Goal: Transaction & Acquisition: Book appointment/travel/reservation

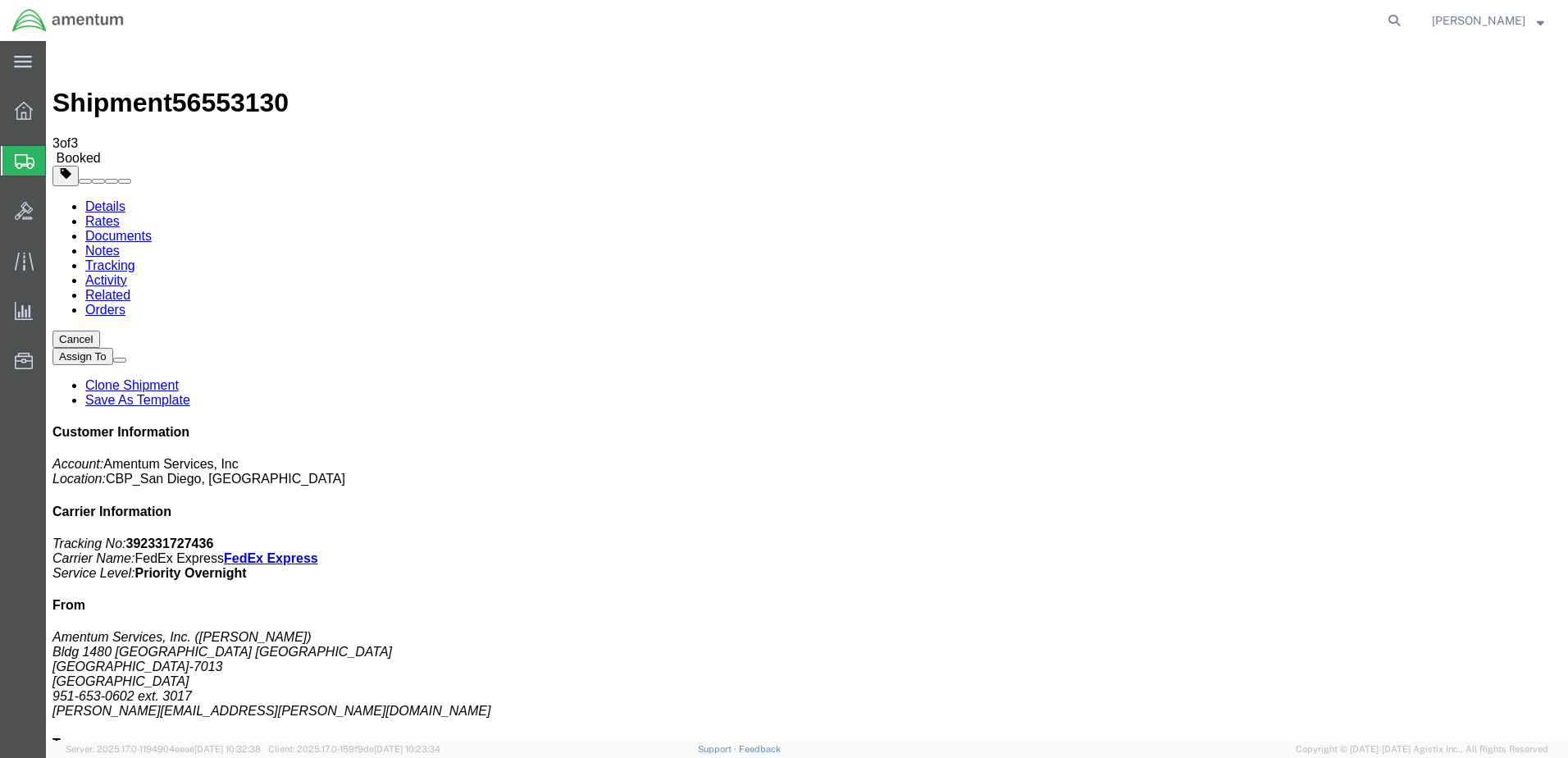
click at [716, 200] on ul "Details Rates Documents Notes Tracking Activity Related Orders" at bounding box center [807, 258] width 1508 height 118
click at [0, 0] on span "Create Shipment" at bounding box center [0, 0] width 0 height 0
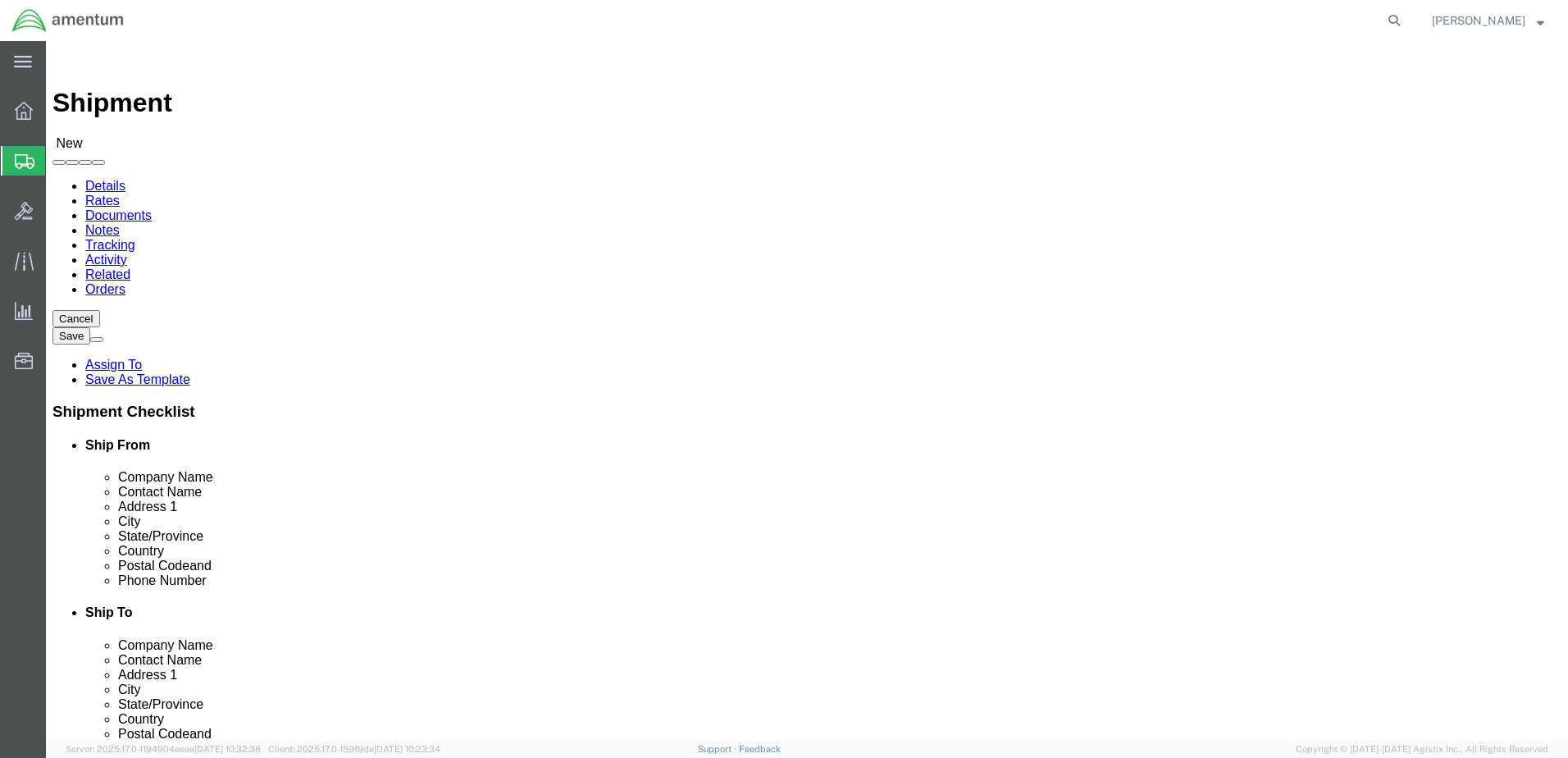
select select "MYPROFILE"
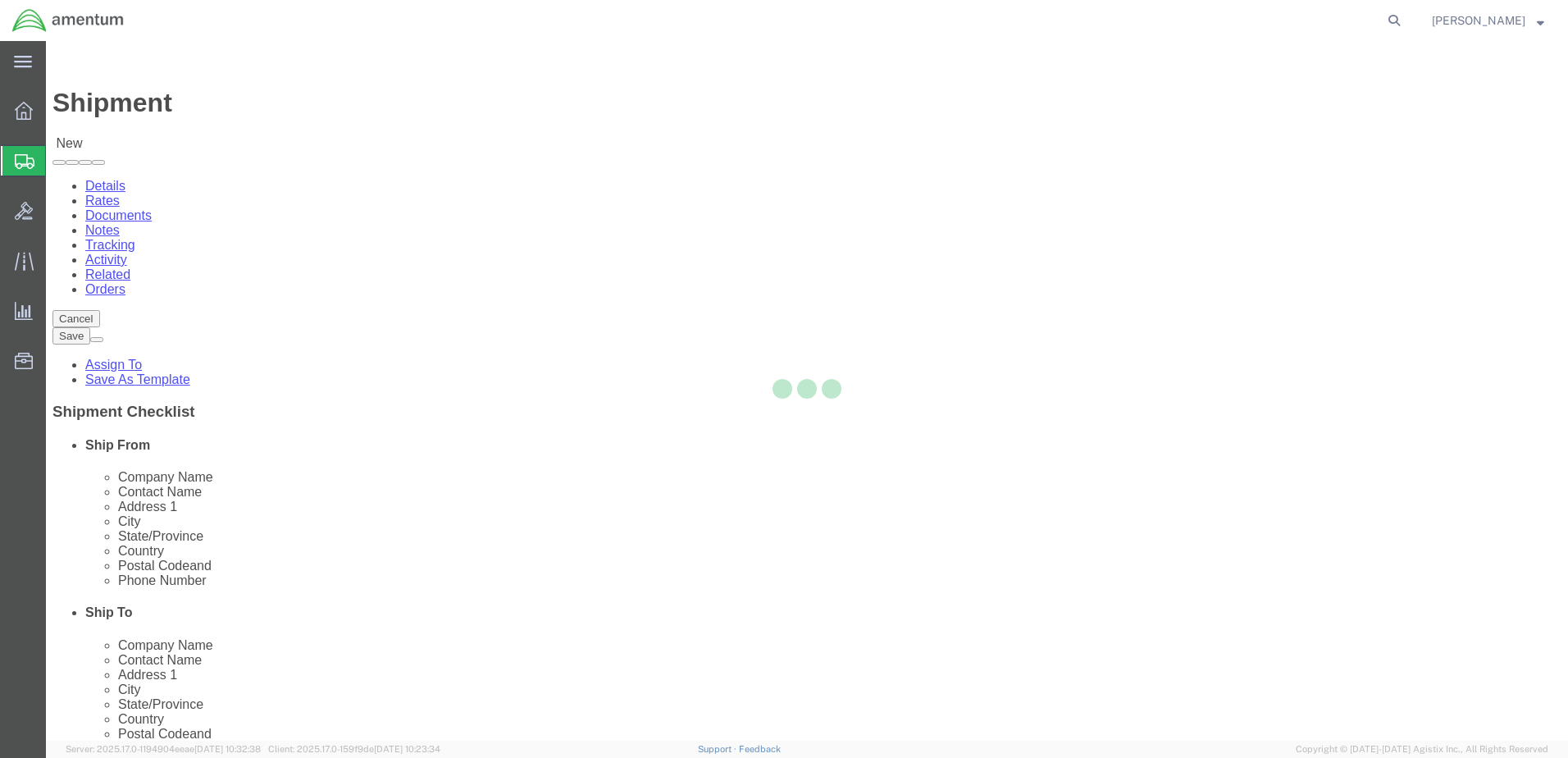
click at [906, 290] on div at bounding box center [807, 391] width 1522 height 700
select select "CA"
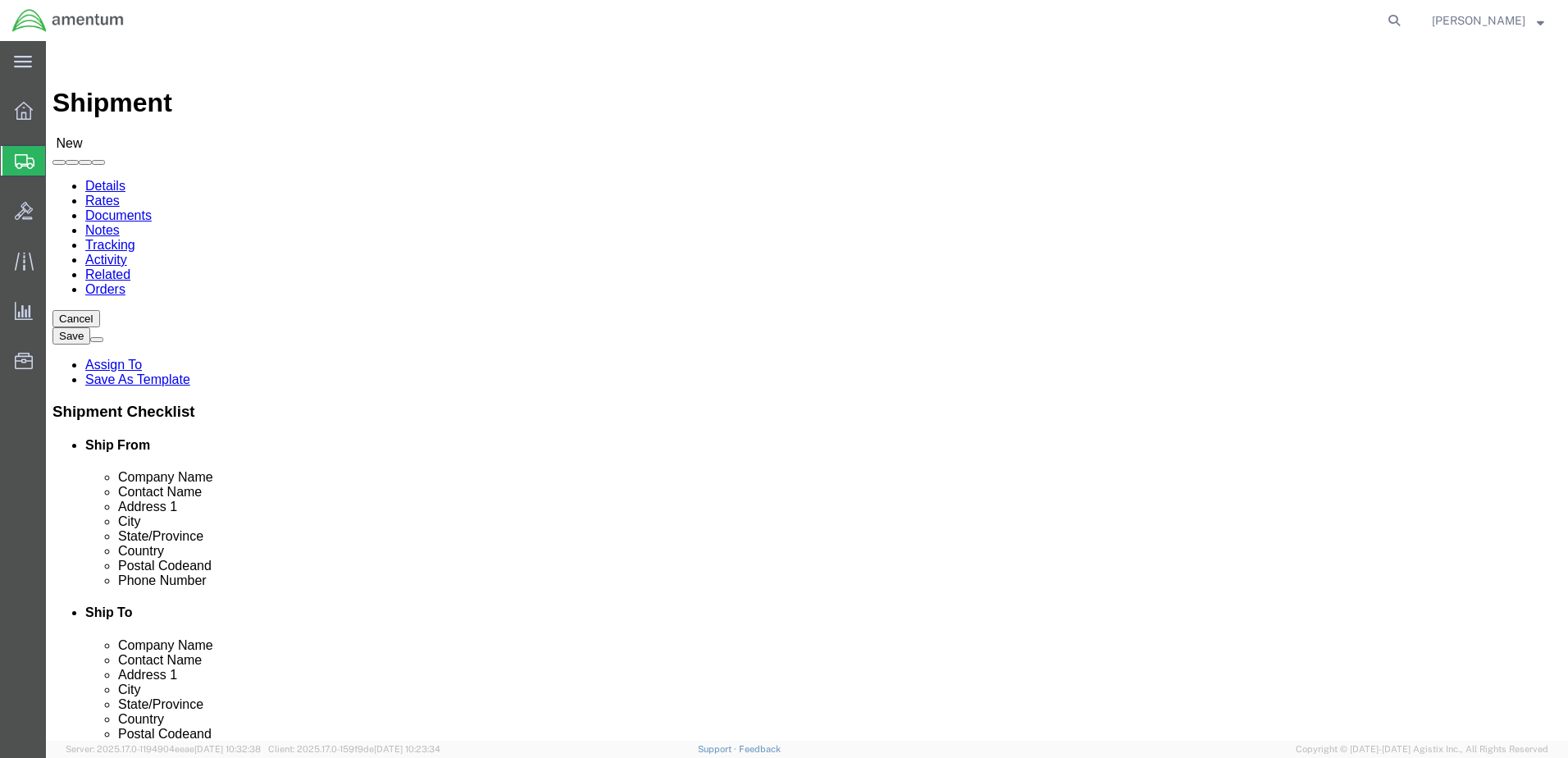
type input "dtm"
select select "49921"
select select "MI"
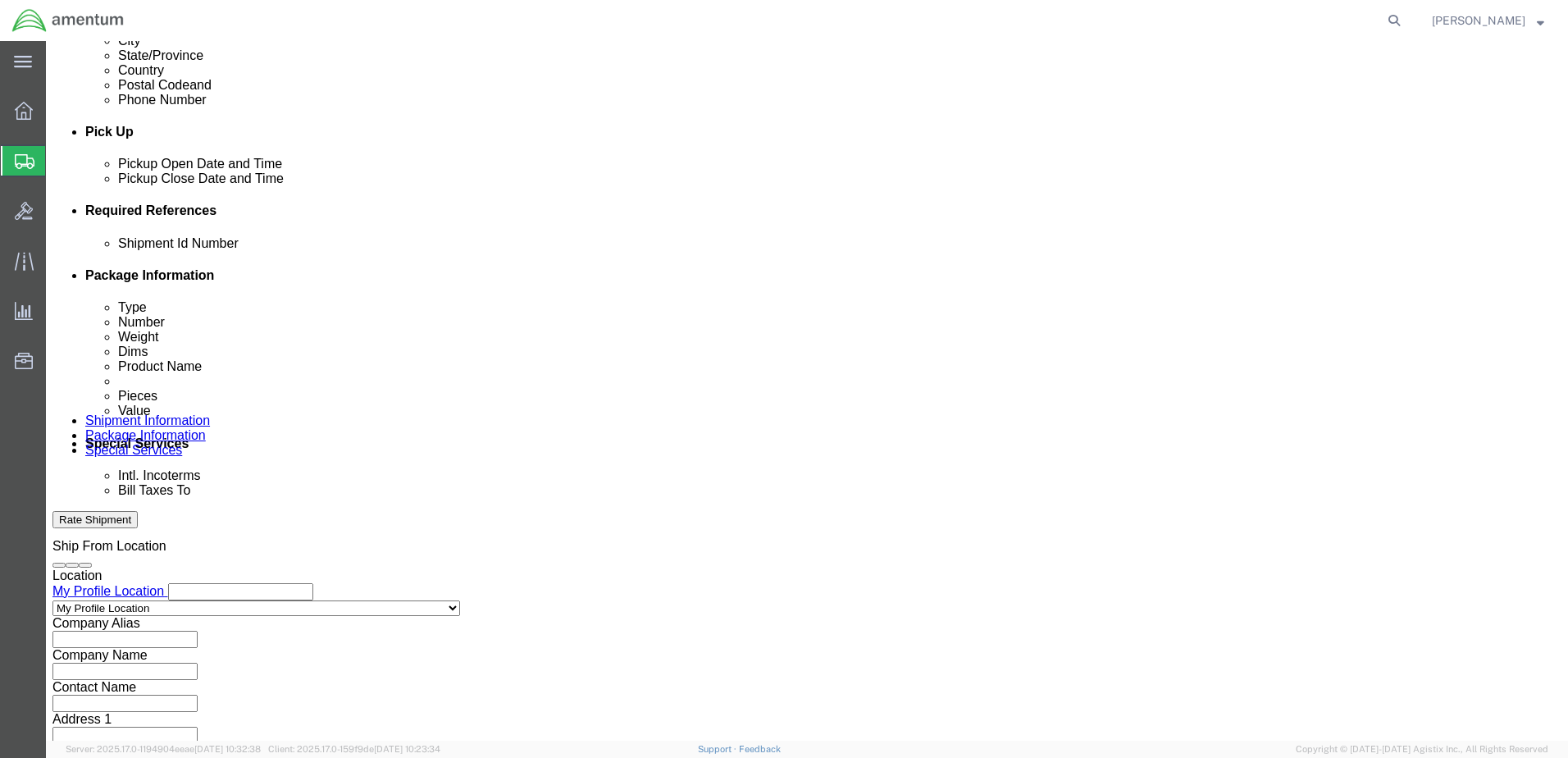
scroll to position [656, 0]
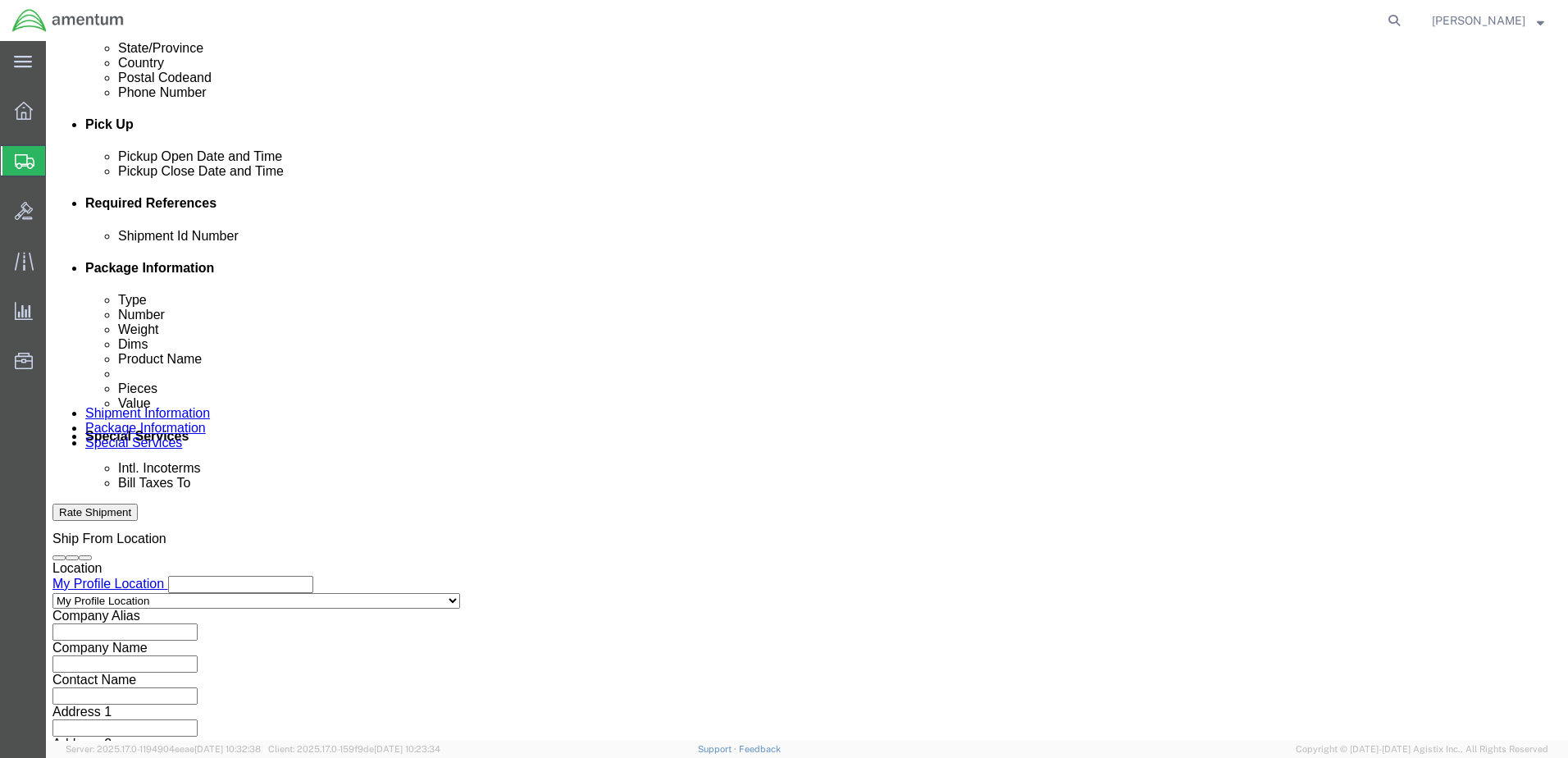
click button "Add reference"
click input "text"
click select "Select Account Type Activity ID Airline Appointment Number ASN Batch Request # …"
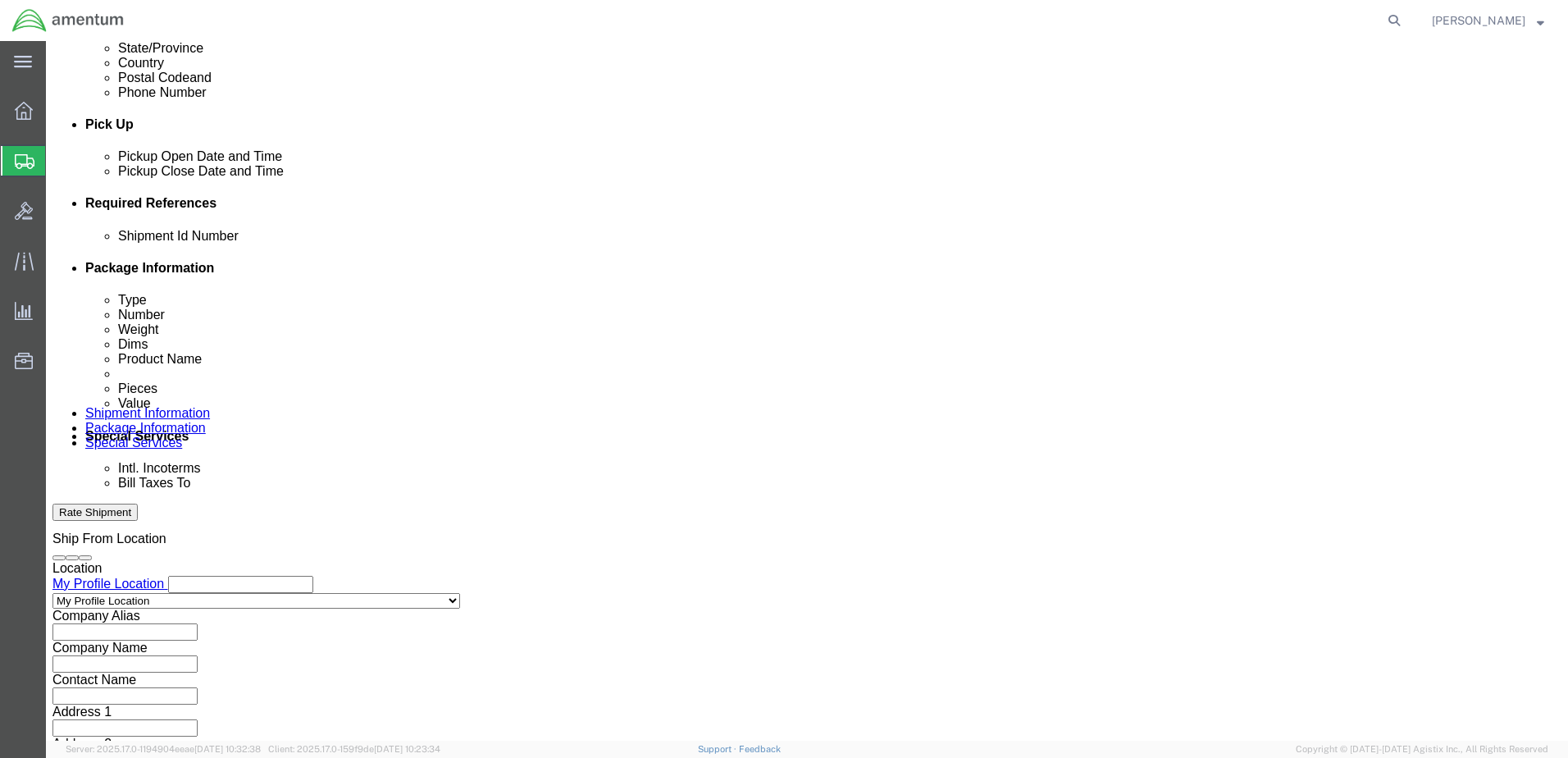
select select "DEPT"
click select "Select Account Type Activity ID Airline Appointment Number ASN Batch Request # …"
click input "text"
type input "CBP"
click select "Select Account Type Activity ID Airline Appointment Number ASN Batch Request # …"
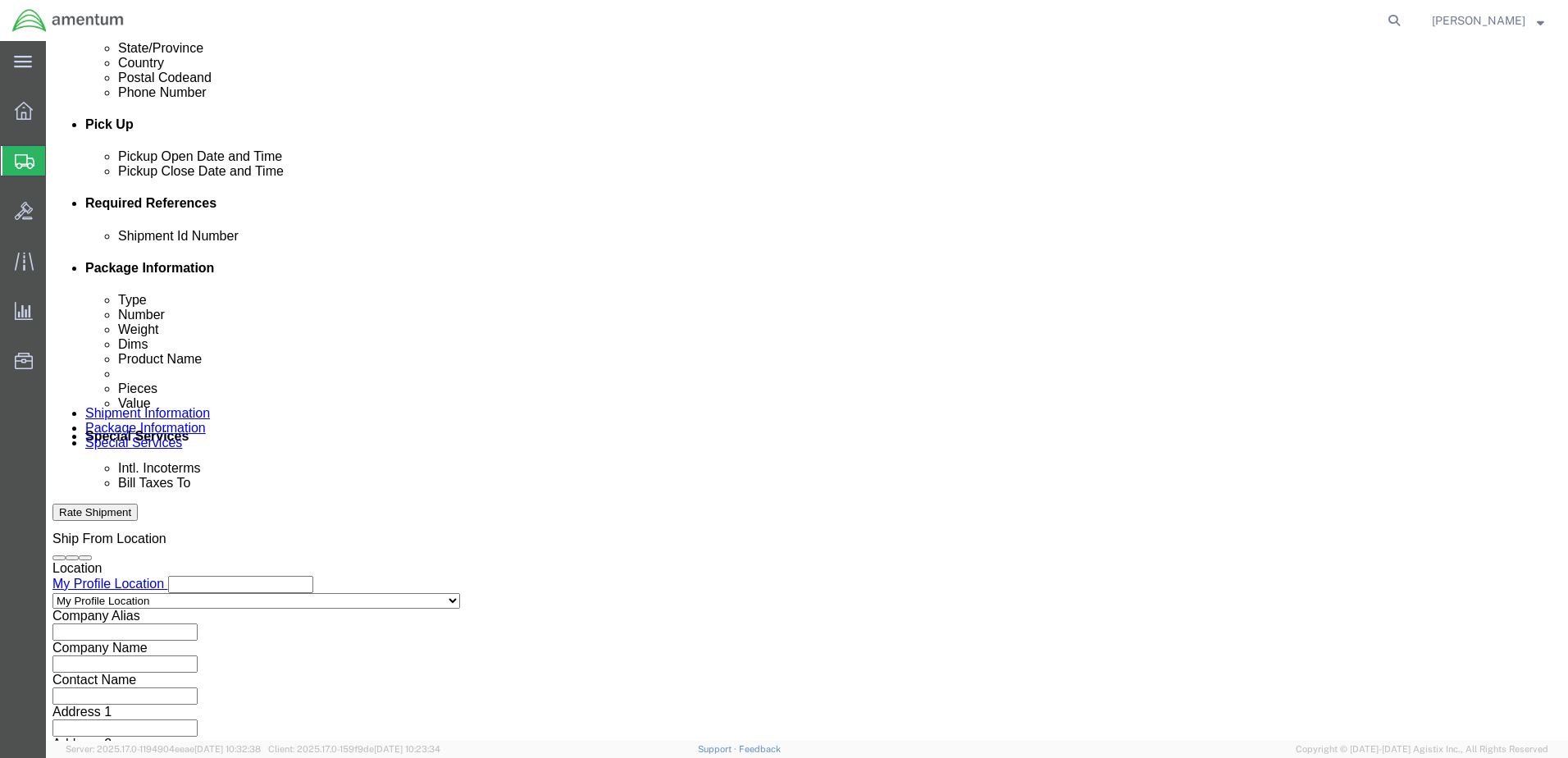
select select "PROJNUM"
click select "Select Account Type Activity ID Airline Appointment Number ASN Batch Request # …"
paste input "AME-2025-IP01-FO013-2219-NAMC-Z000"
type input "AME-2025-IP01-FO013-2219-NAMC-Z000"
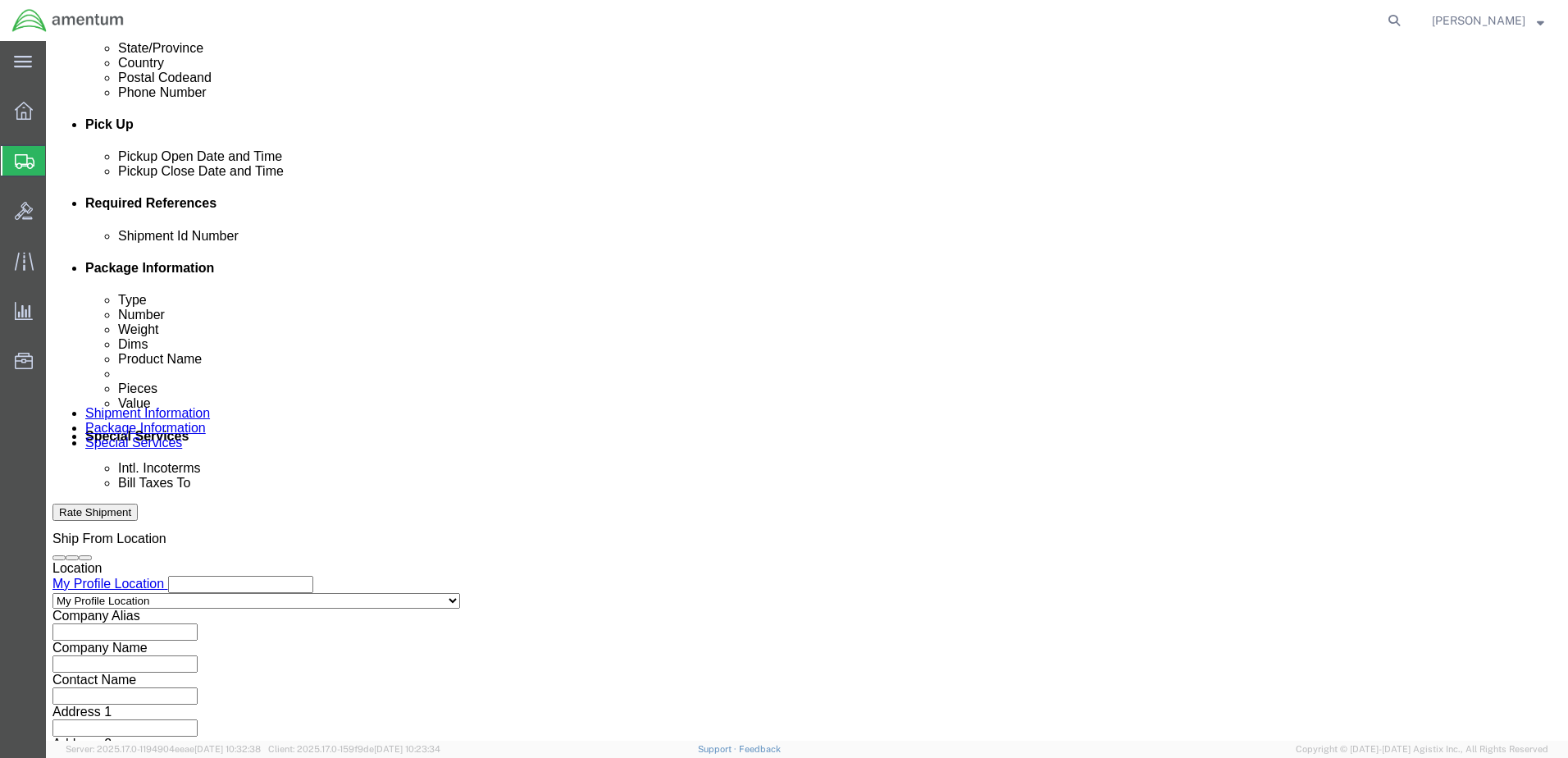
click input "text"
paste input "325883"
type input "325883"
paste input "325883"
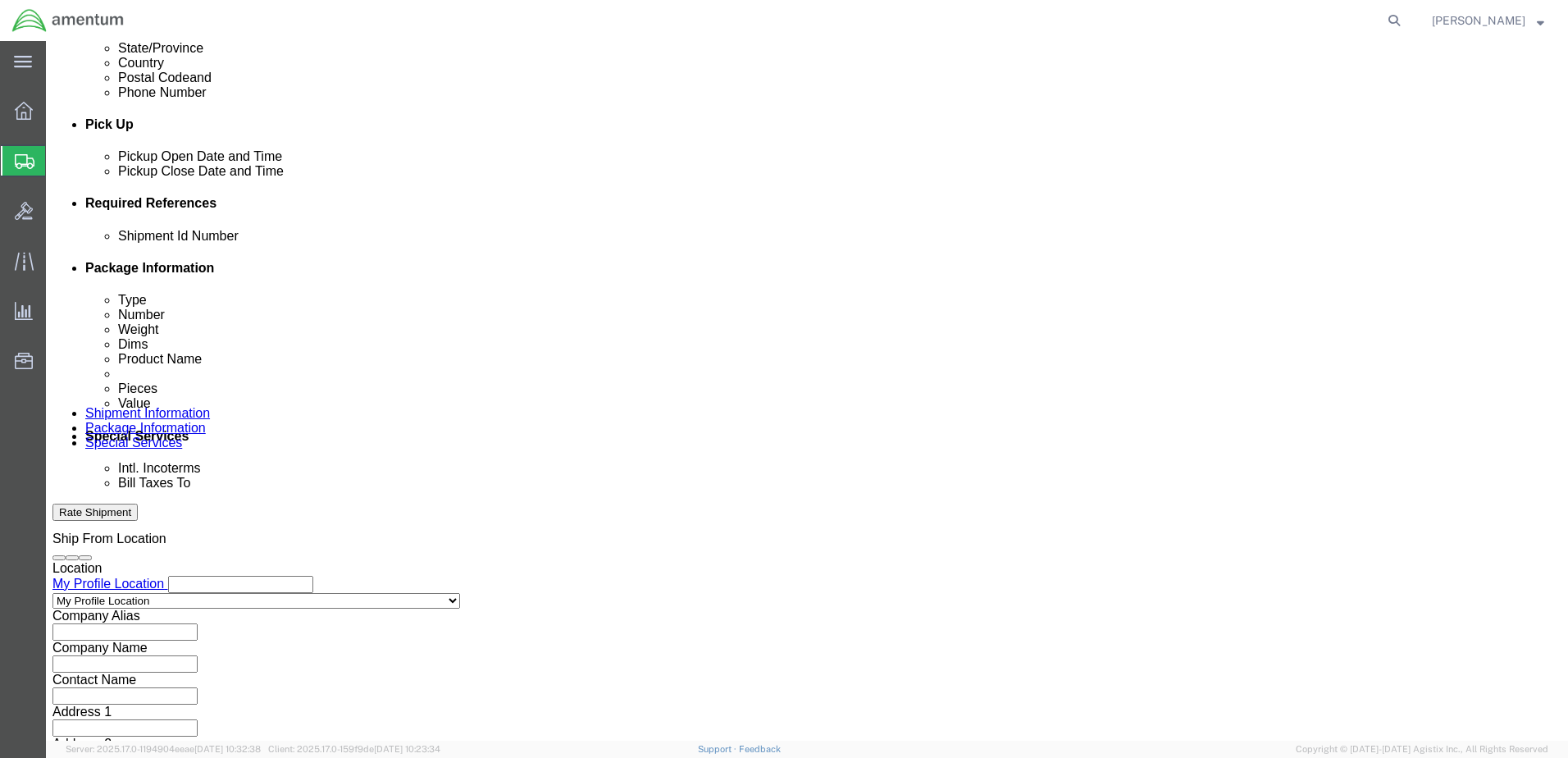
type input "325883"
click select "Select Account Type Activity ID Airline Appointment Number ASN Batch Request # …"
select select "CUSTREF"
click select "Select Account Type Activity ID Airline Appointment Number ASN Batch Request # …"
click div "Shipment Id Number 325883 Select Account Type Activity ID Airline Appointment N…"
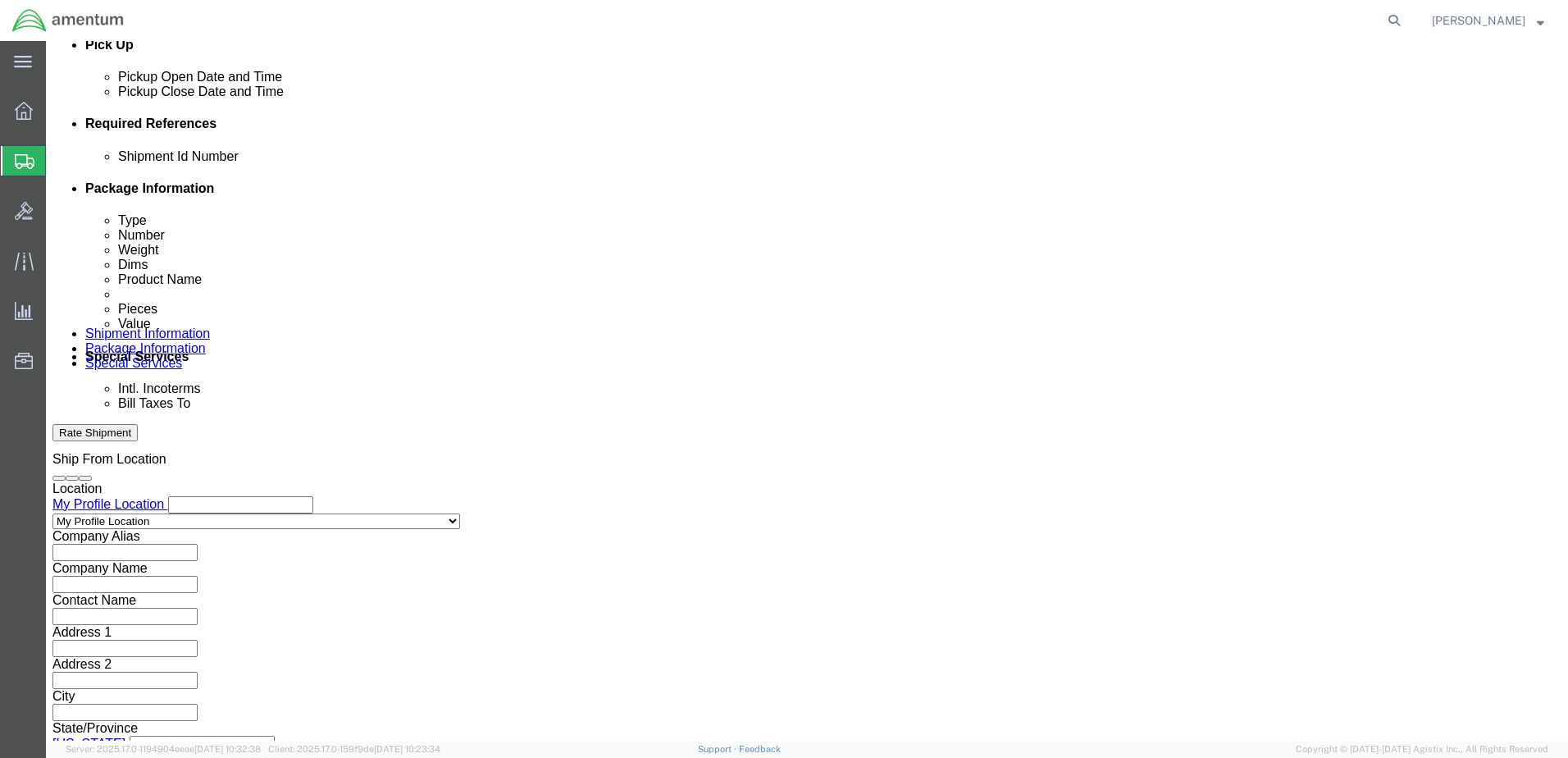
scroll to position [740, 0]
click div "Previous Continue"
click button "Continue"
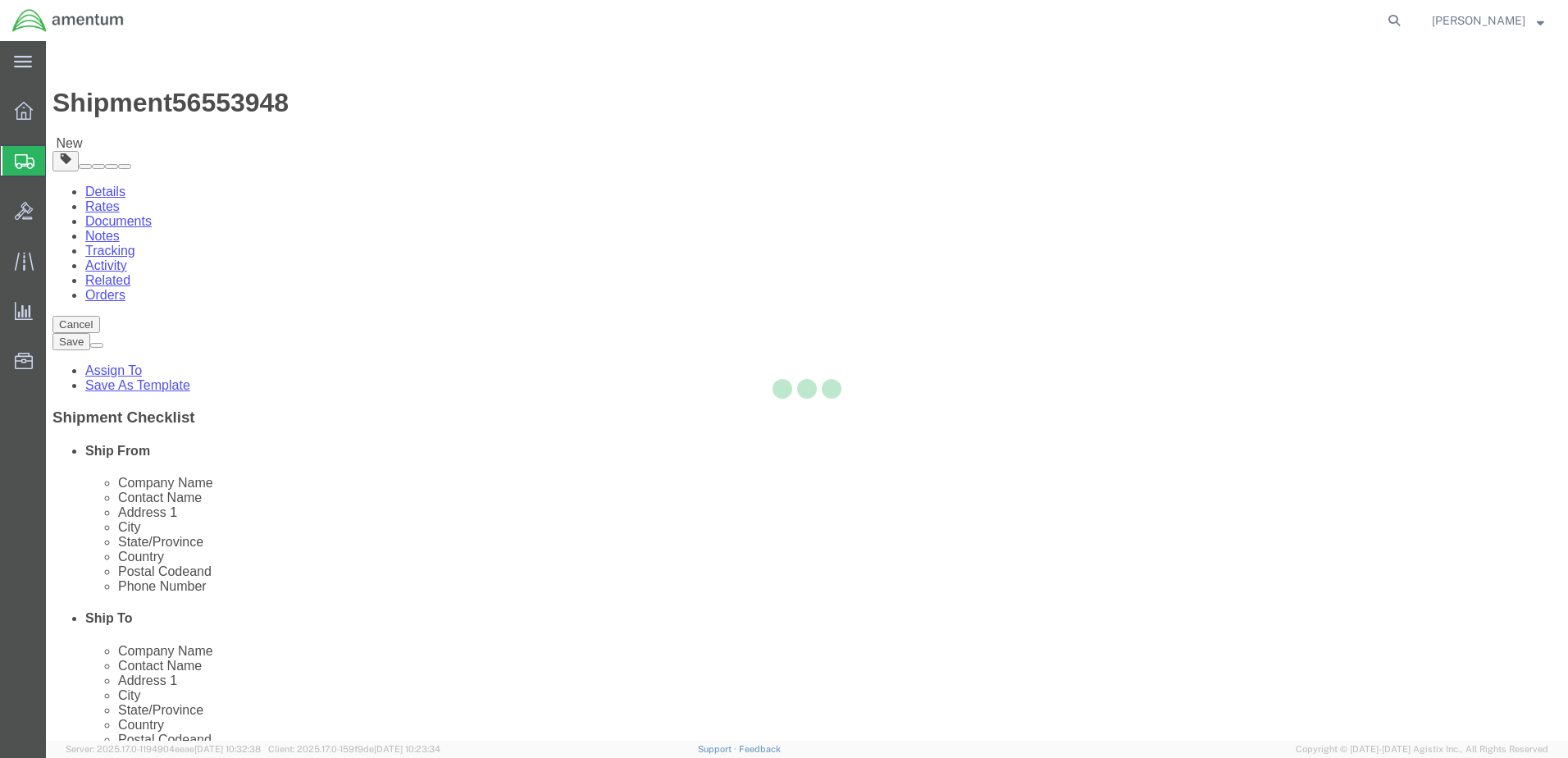
select select "CBOX"
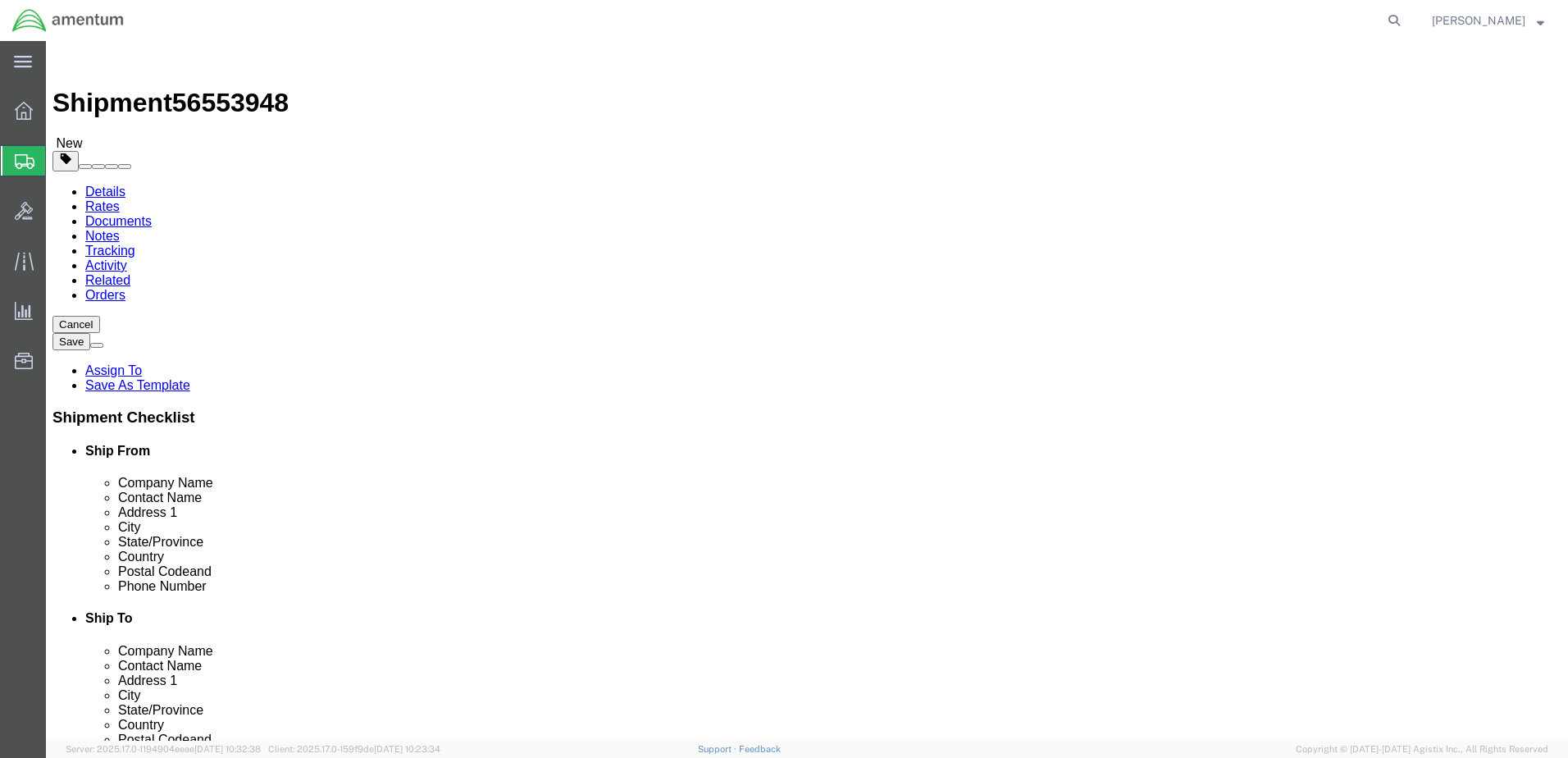
click input "text"
type input "11"
type input "12"
type input "1.5"
drag, startPoint x: 263, startPoint y: 380, endPoint x: 181, endPoint y: 376, distance: 82.1
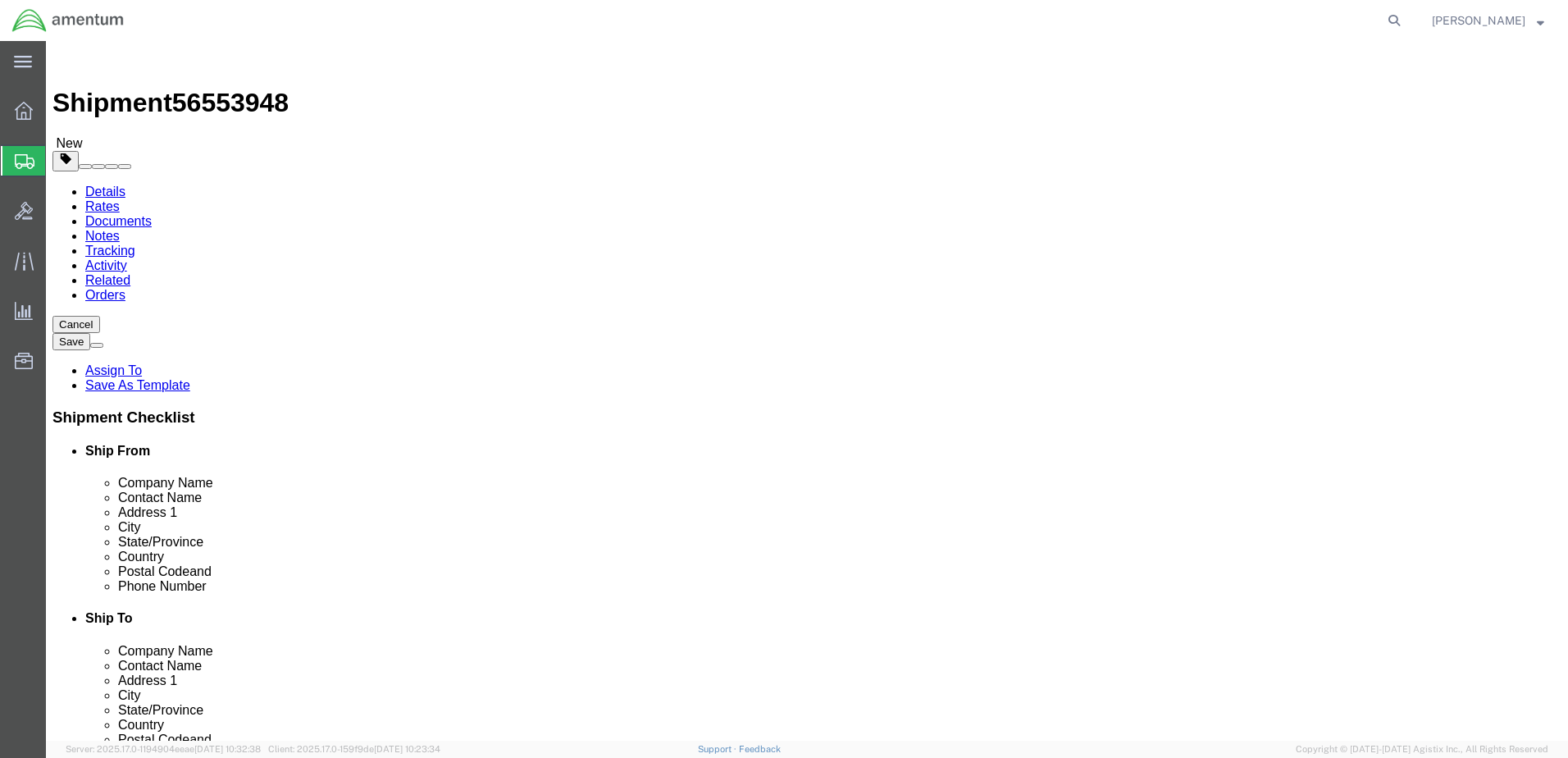
click div "Weight 0.00 Select kgs lbs Ship. t°"
type input "1.0"
click div "Package Content # 1 x Package Type Select BCK Boxes Bale(s) Basket(s) Bolt(s) B…"
click link "Add Content"
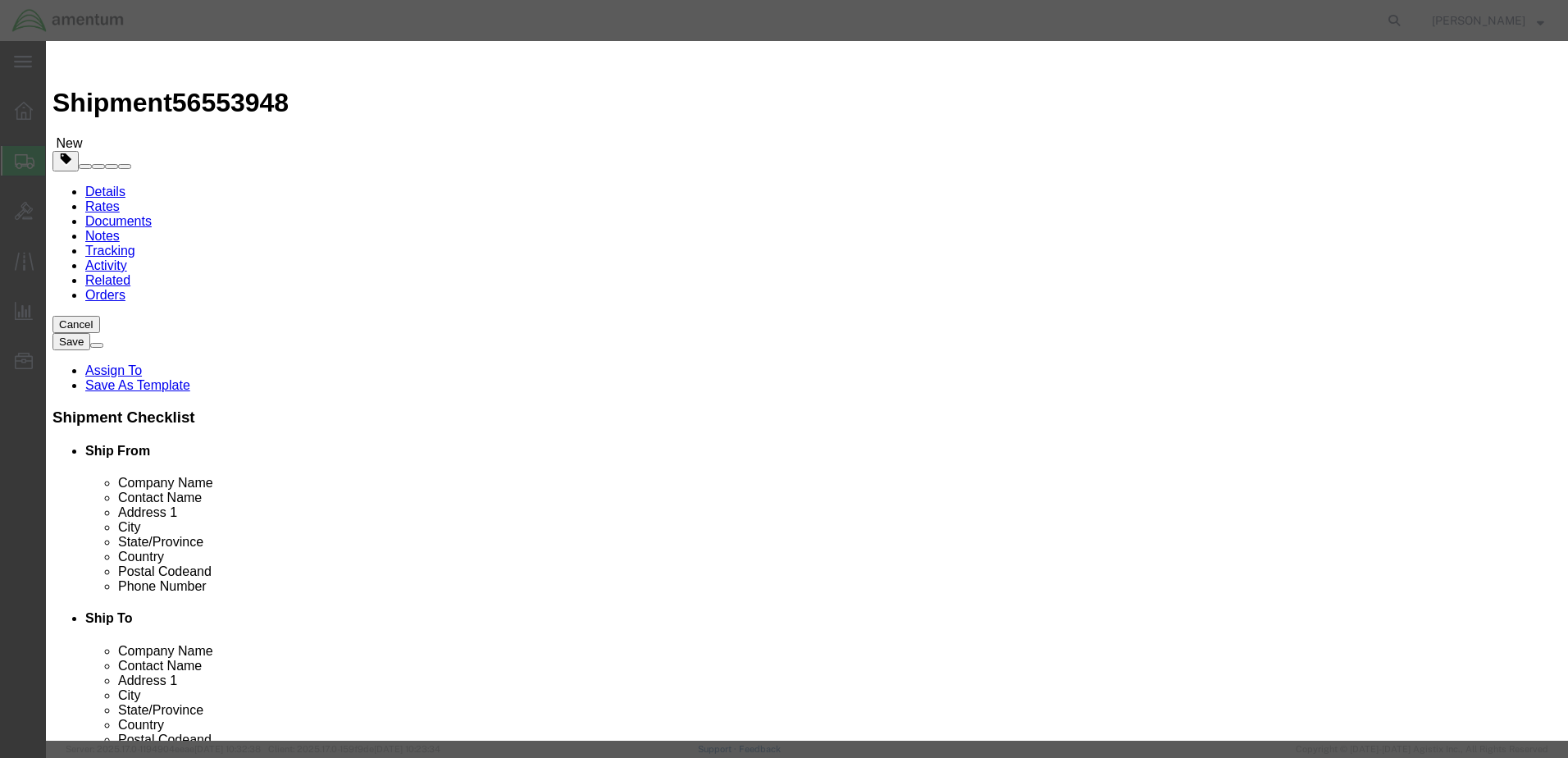
click input "text"
type input "Nuts"
click div "Commodity library"
click input "0"
type input "2"
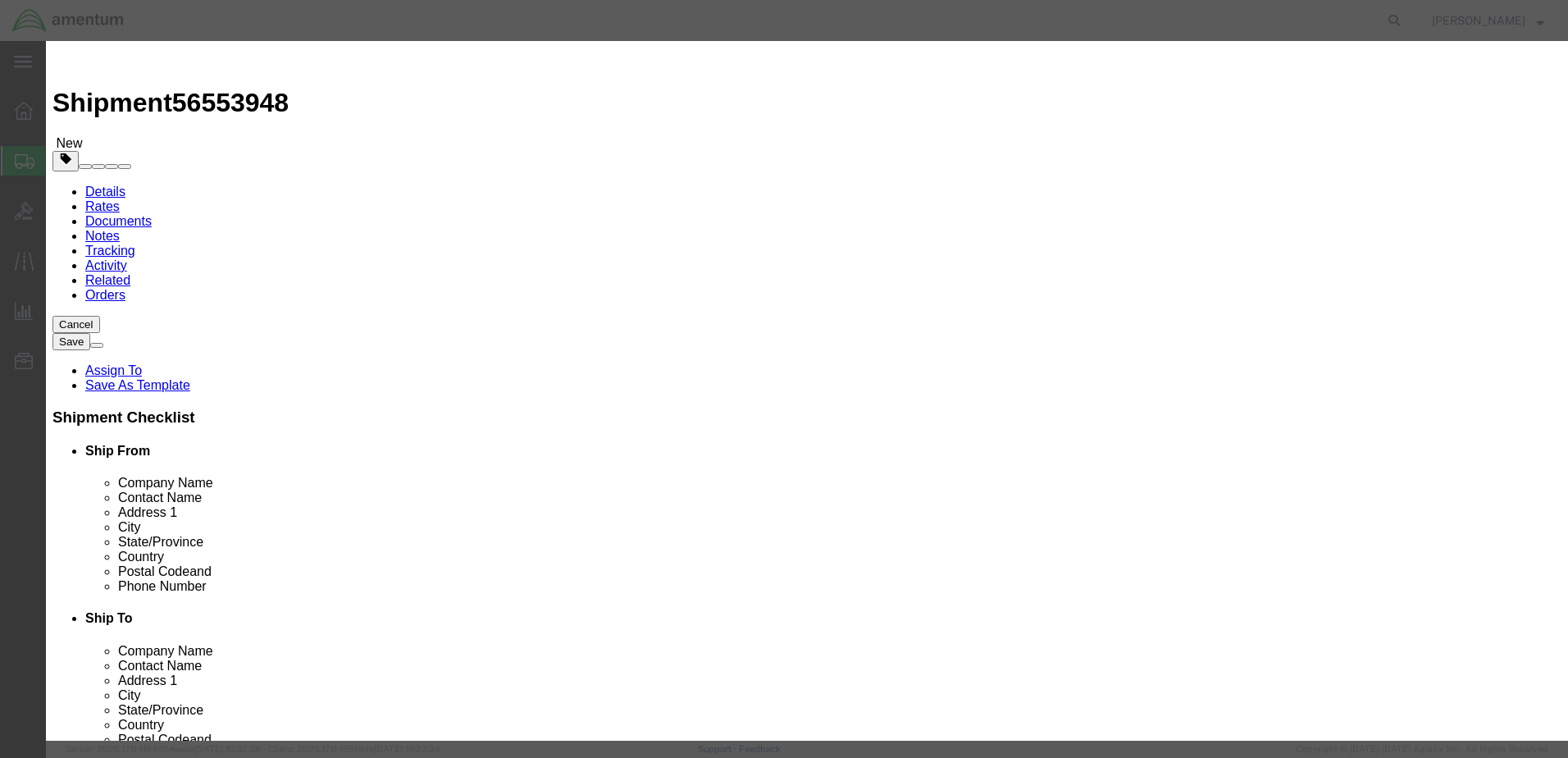
drag, startPoint x: 522, startPoint y: 36, endPoint x: 519, endPoint y: 67, distance: 31.1
click h3 "Add content"
click input "text"
type input "1.00"
select select "USD"
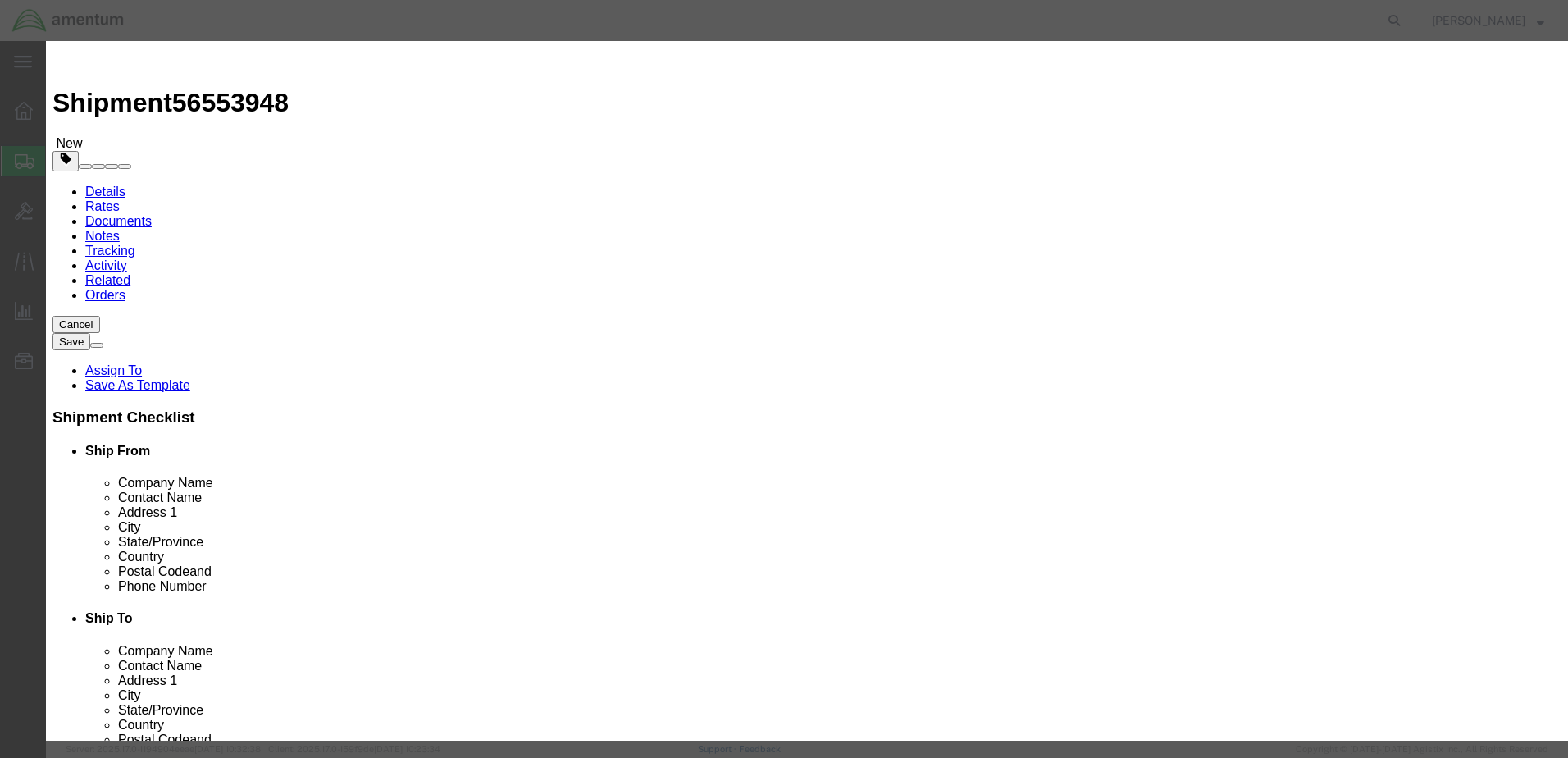
click button "Save & Close"
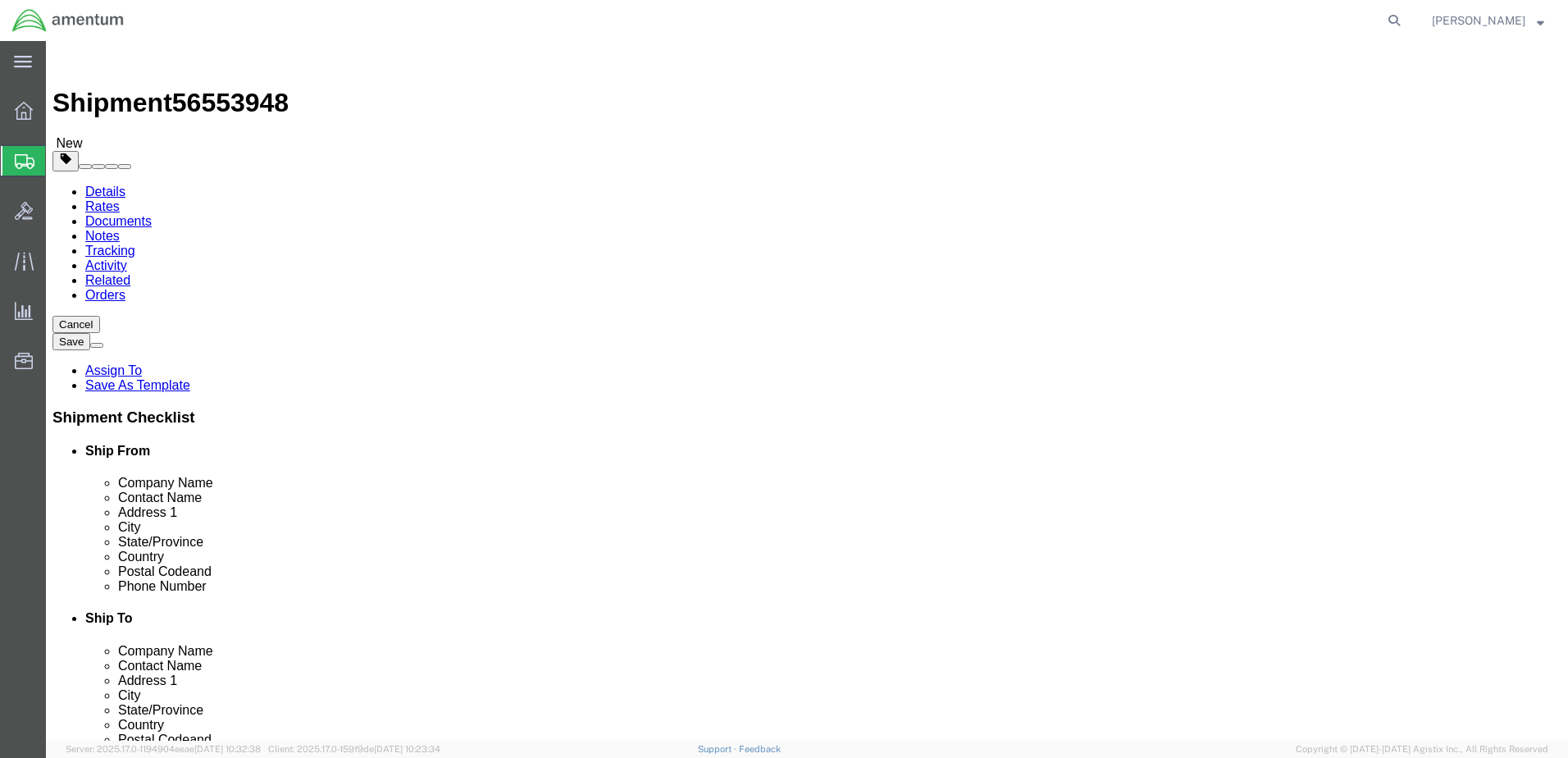
click button "Rate Shipment"
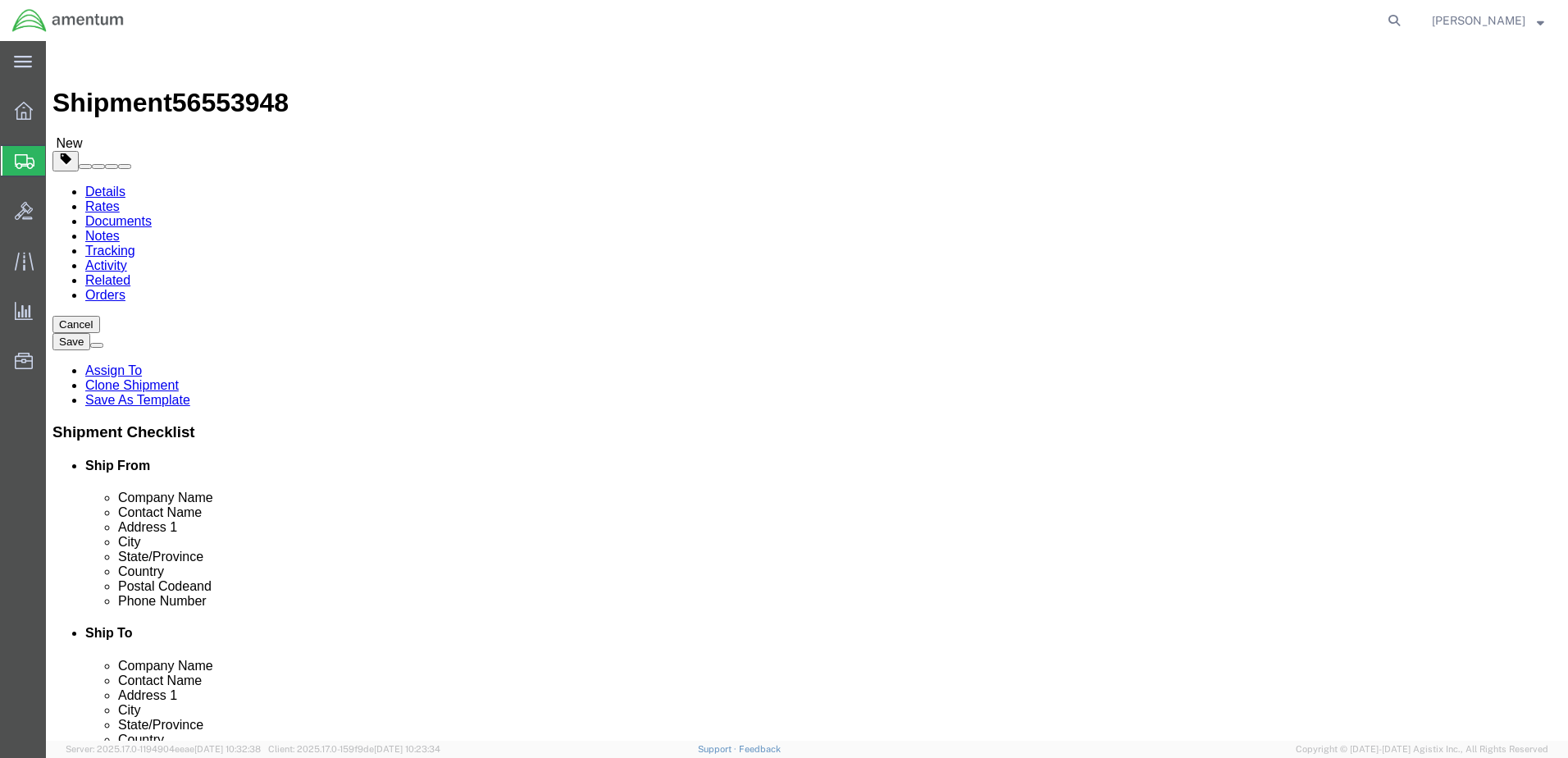
click at [108, 185] on link "Details" at bounding box center [105, 192] width 41 height 14
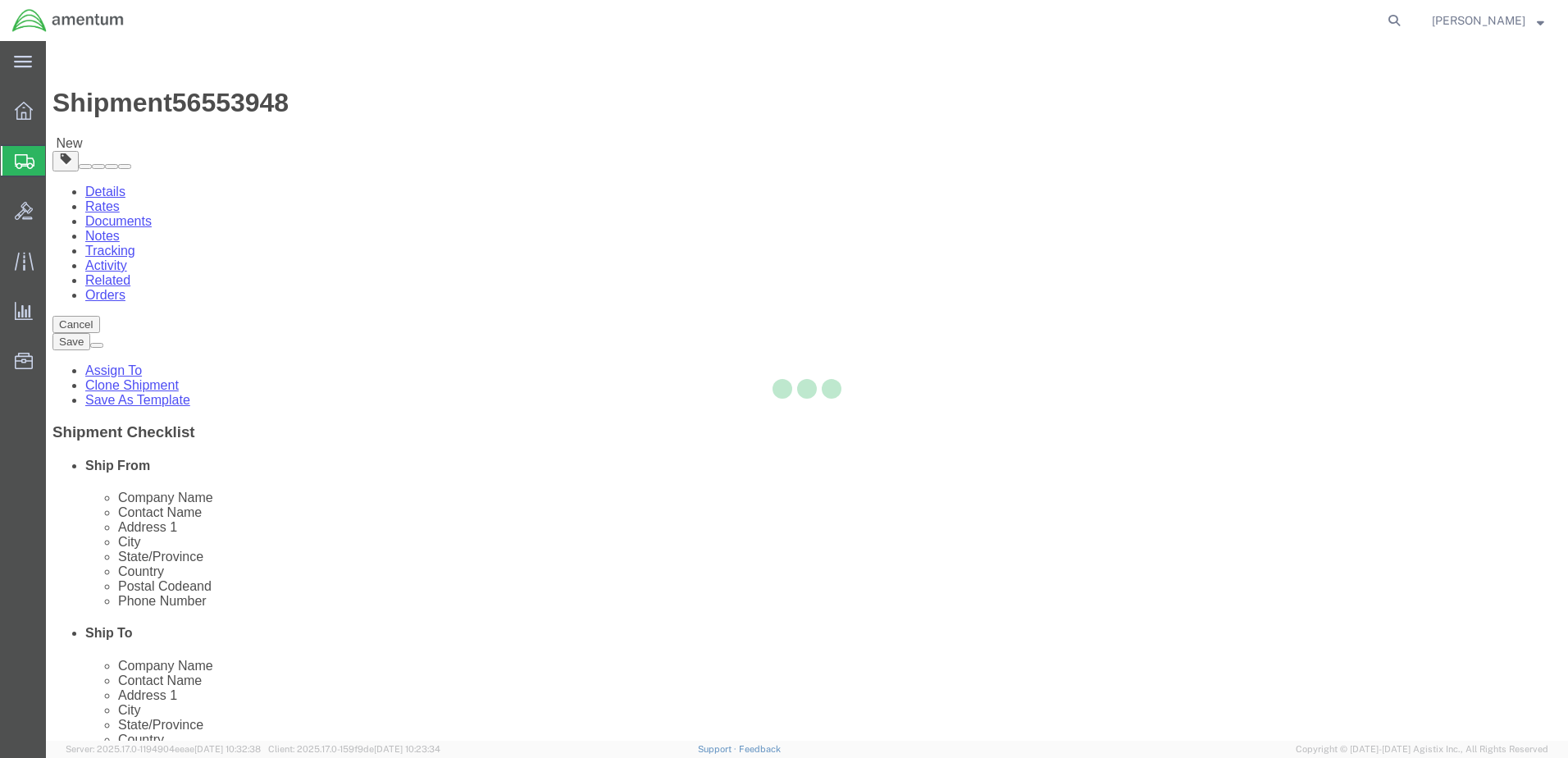
select select "49946"
select select "49921"
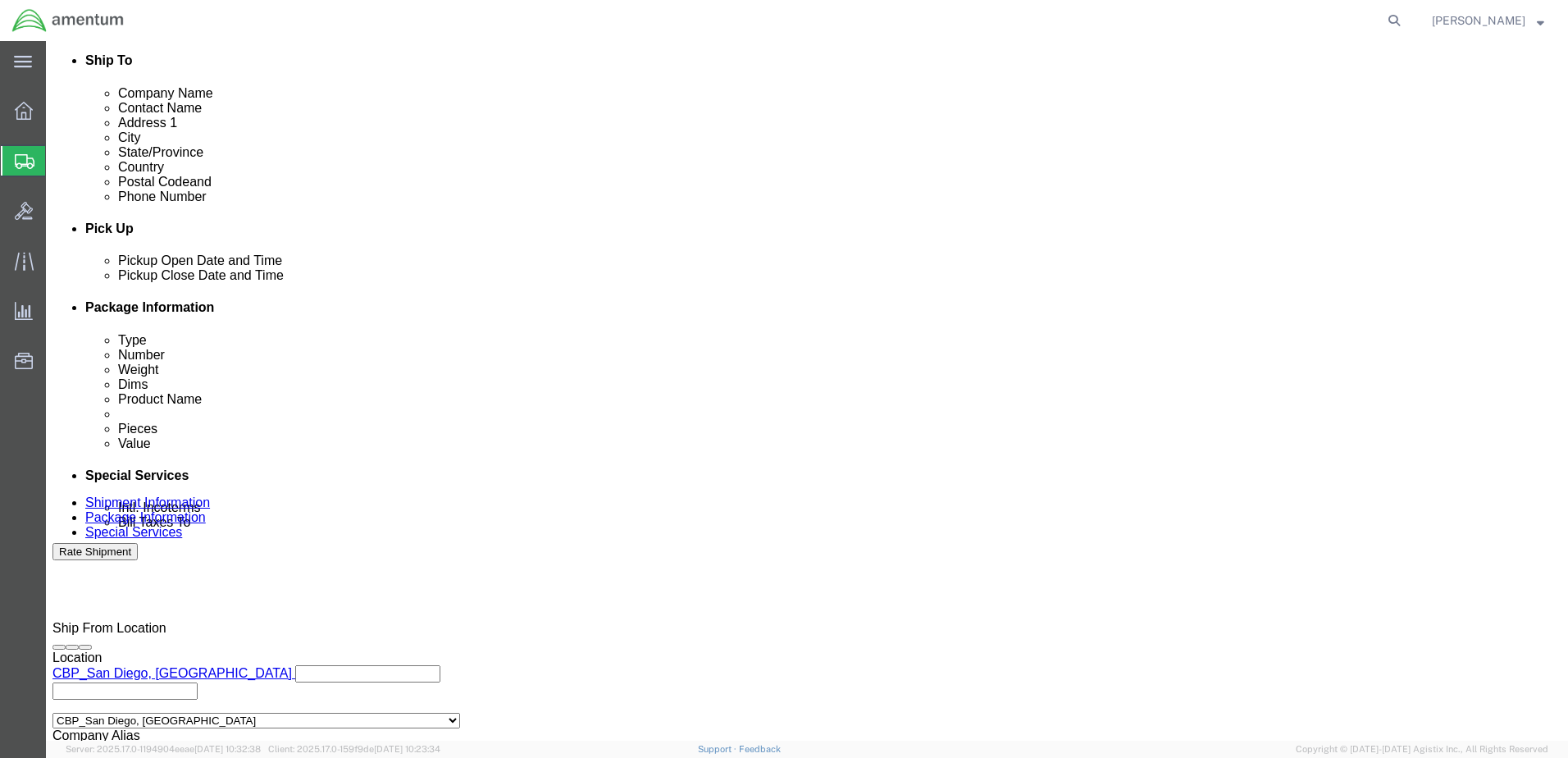
scroll to position [411, 0]
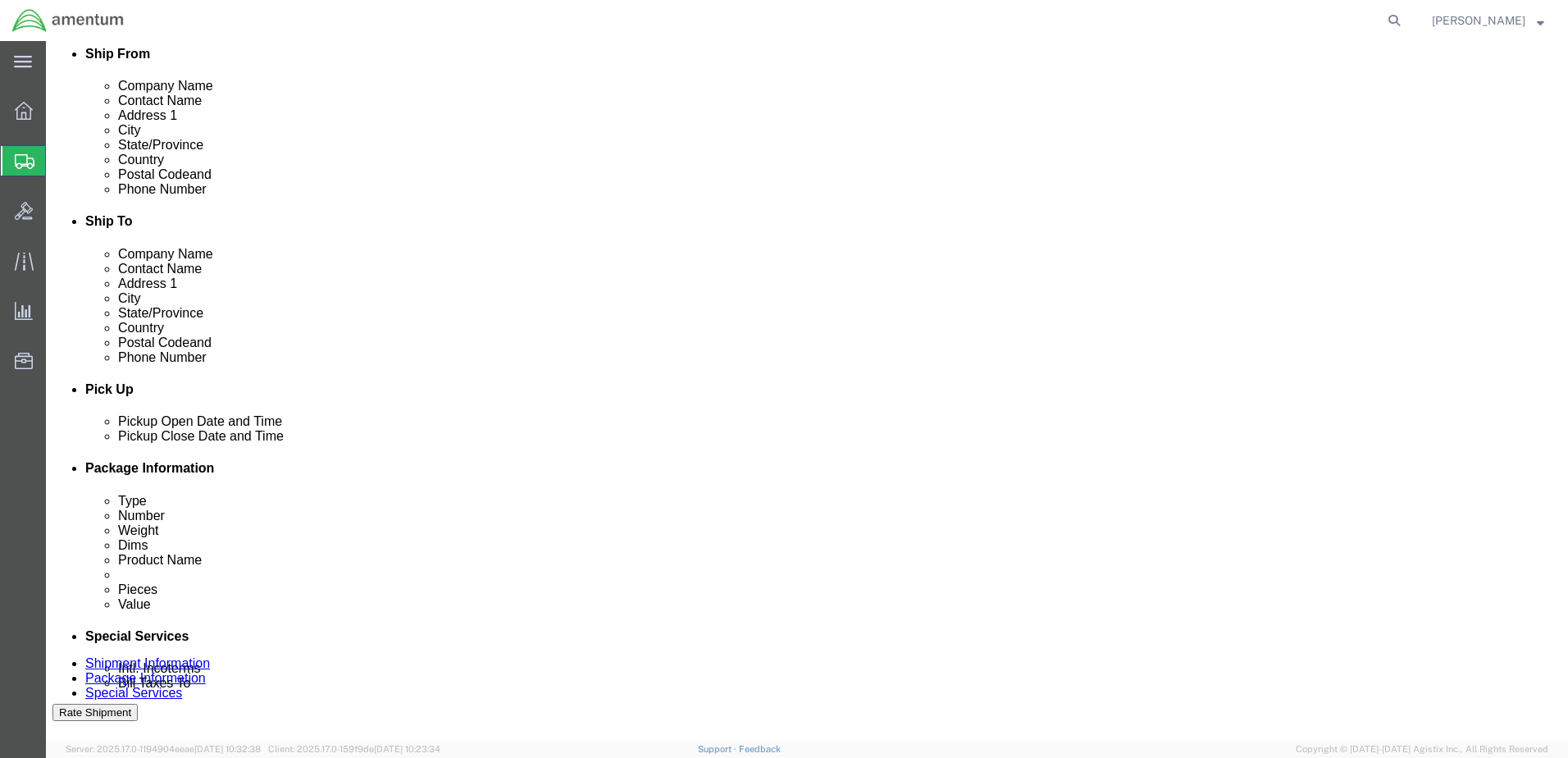
click div "[DATE] 12:02 PM"
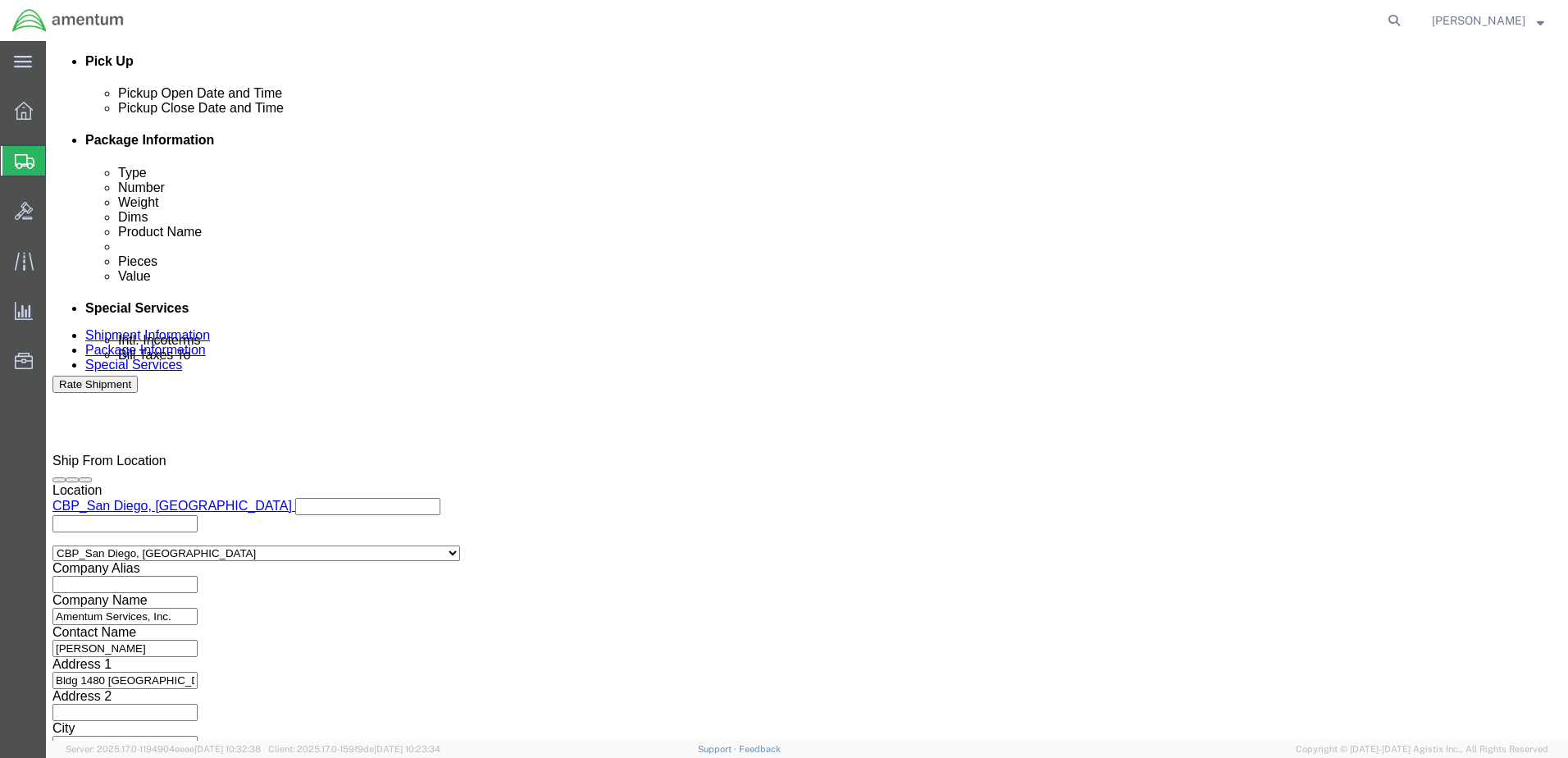
type input "3:00 PM"
click button "Apply"
click button "Rate Shipment"
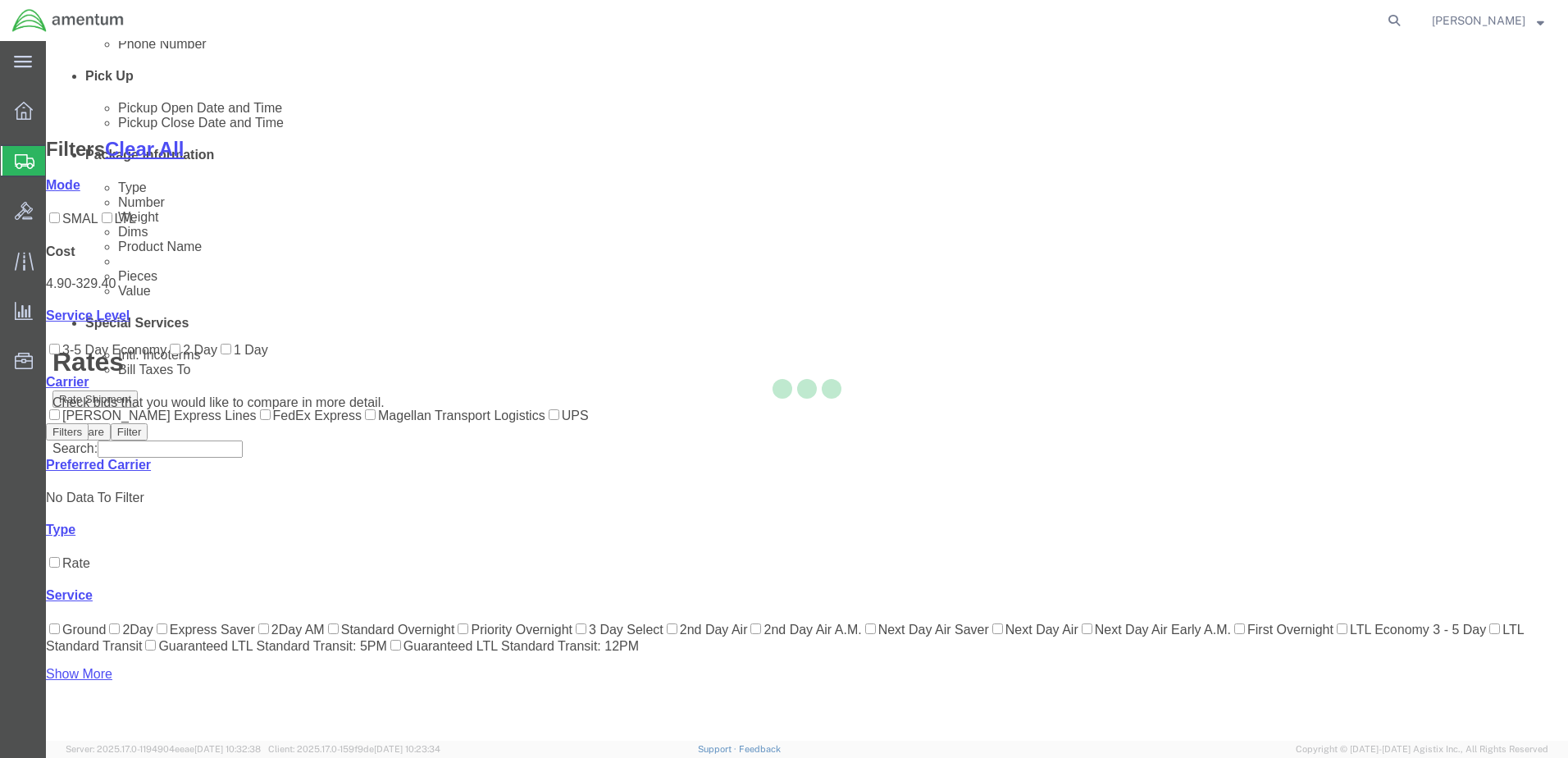
scroll to position [189, 0]
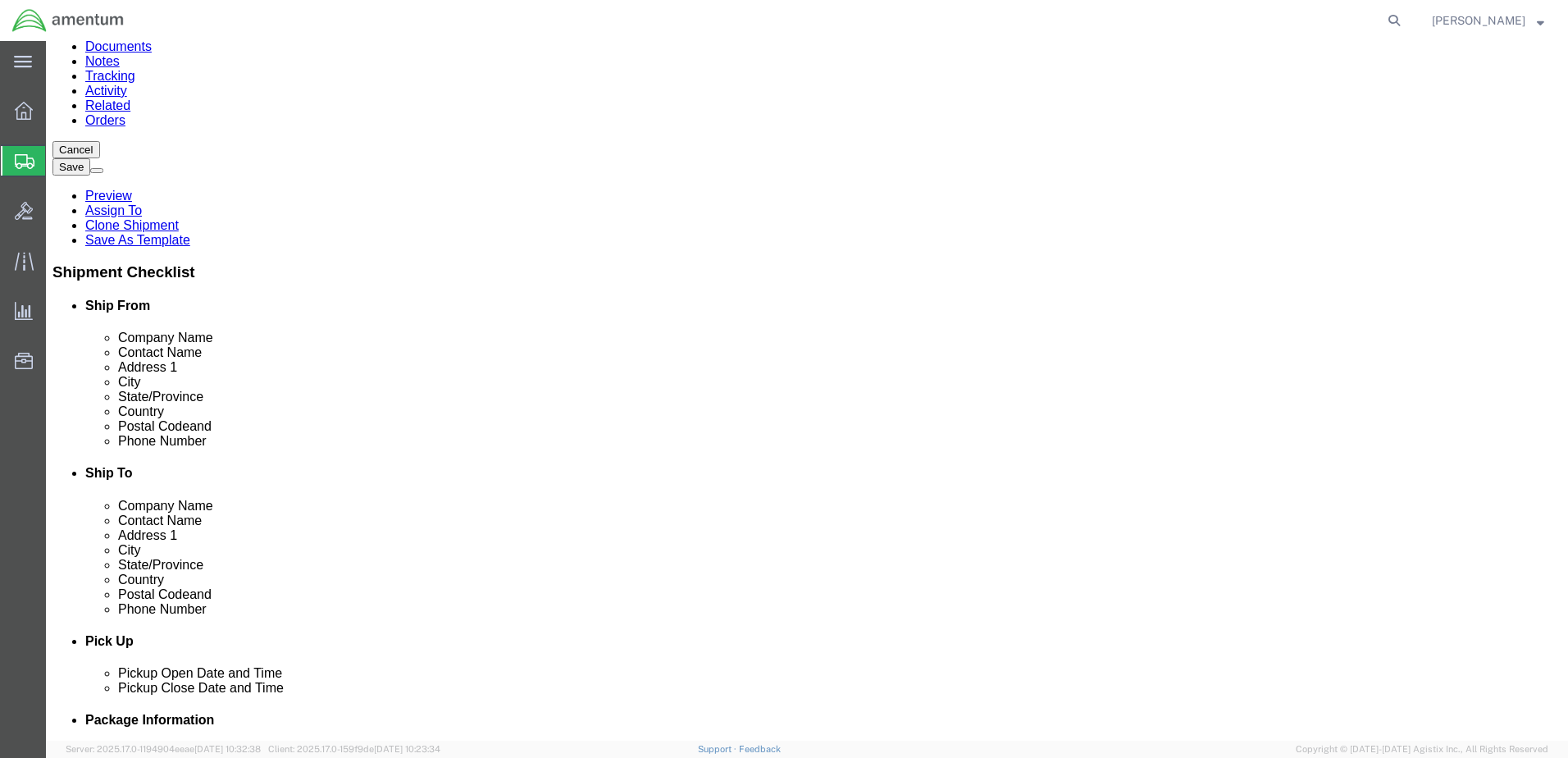
scroll to position [0, 0]
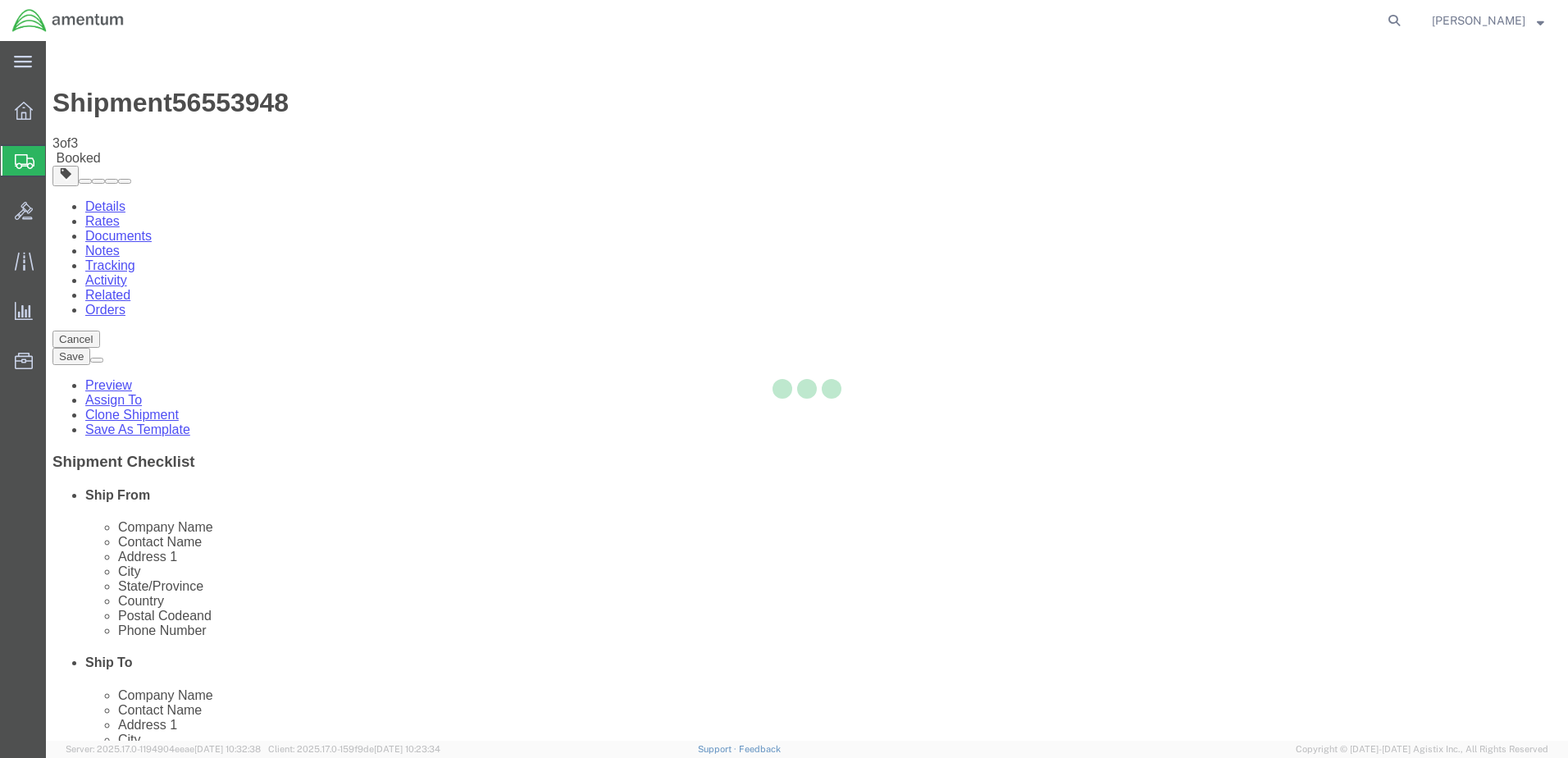
click at [169, 294] on div at bounding box center [807, 391] width 1522 height 700
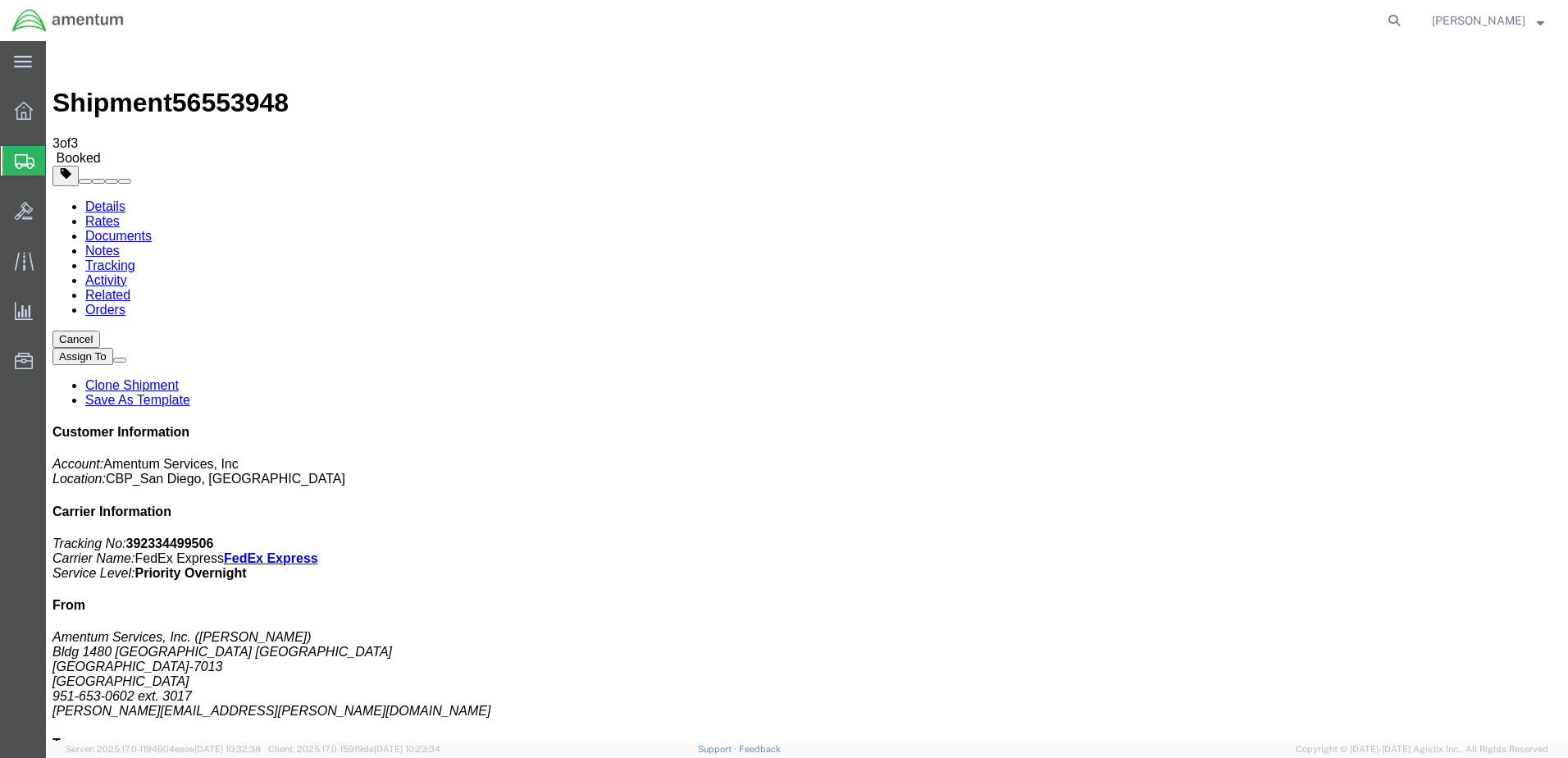
drag, startPoint x: 173, startPoint y: 291, endPoint x: 256, endPoint y: 417, distance: 150.9
